Goal: Information Seeking & Learning: Learn about a topic

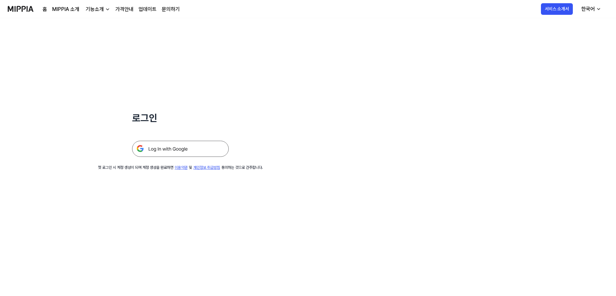
click at [69, 10] on link "MIPPIA 소개" at bounding box center [65, 9] width 27 height 8
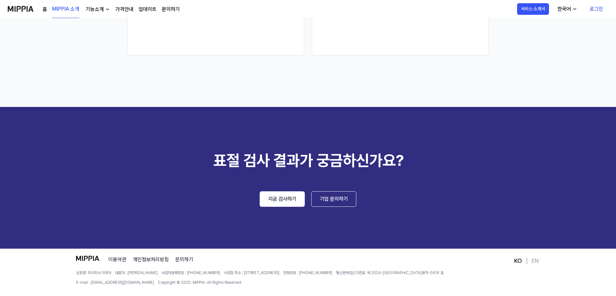
scroll to position [917, 0]
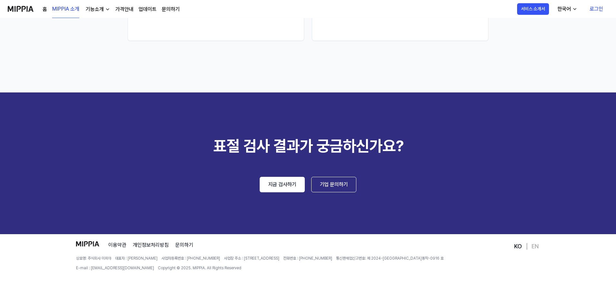
click at [534, 246] on link "EN" at bounding box center [535, 247] width 7 height 8
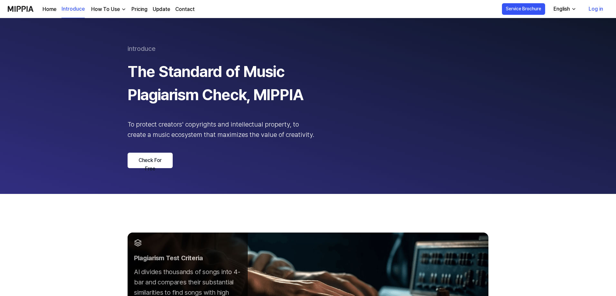
click at [102, 10] on div "How To Use" at bounding box center [105, 9] width 31 height 8
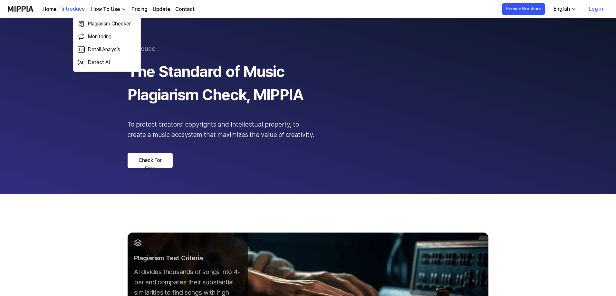
click at [140, 10] on link "Pricing" at bounding box center [140, 9] width 16 height 8
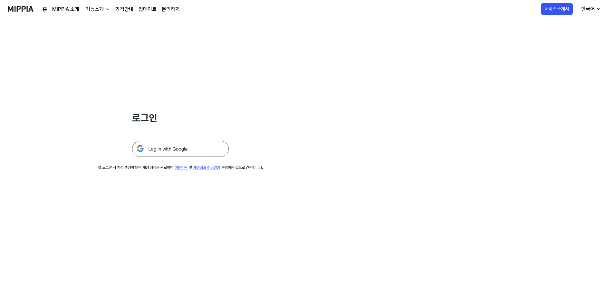
click at [61, 9] on link "MIPPIA 소개" at bounding box center [65, 9] width 27 height 8
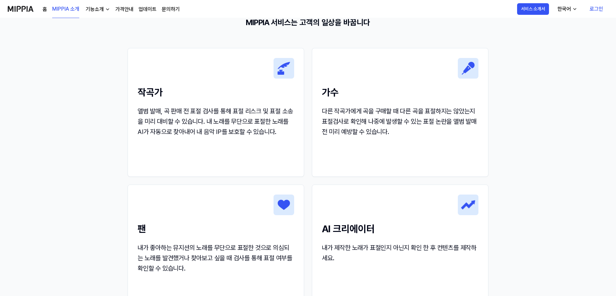
scroll to position [645, 0]
click at [569, 10] on div "한국어" at bounding box center [565, 9] width 16 height 8
click at [544, 28] on link "English" at bounding box center [548, 26] width 62 height 13
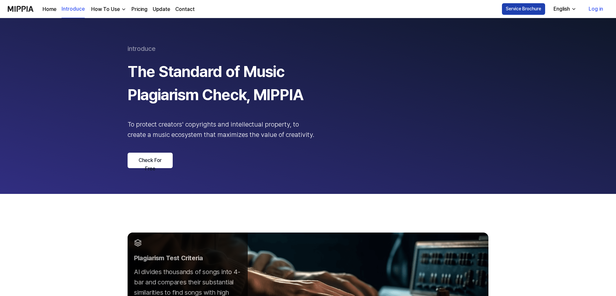
click at [531, 9] on button "Service Brochure" at bounding box center [523, 9] width 43 height 12
